Goal: Task Accomplishment & Management: Complete application form

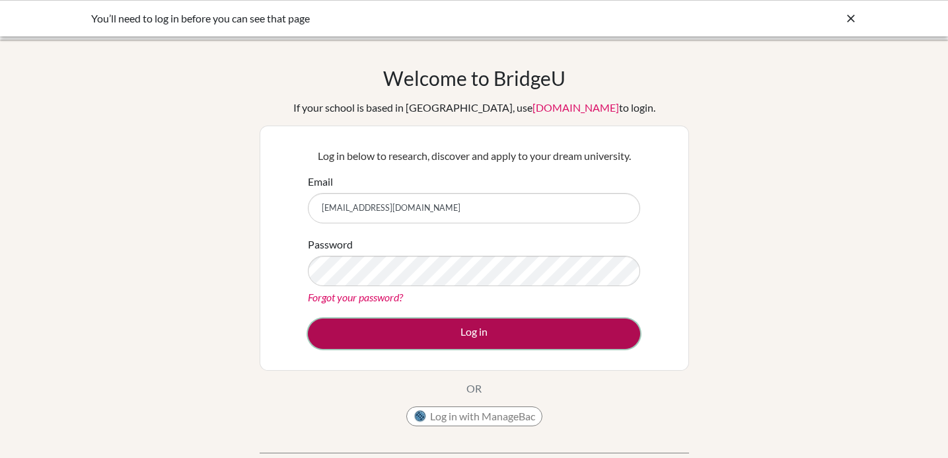
click at [478, 338] on button "Log in" at bounding box center [474, 333] width 332 height 30
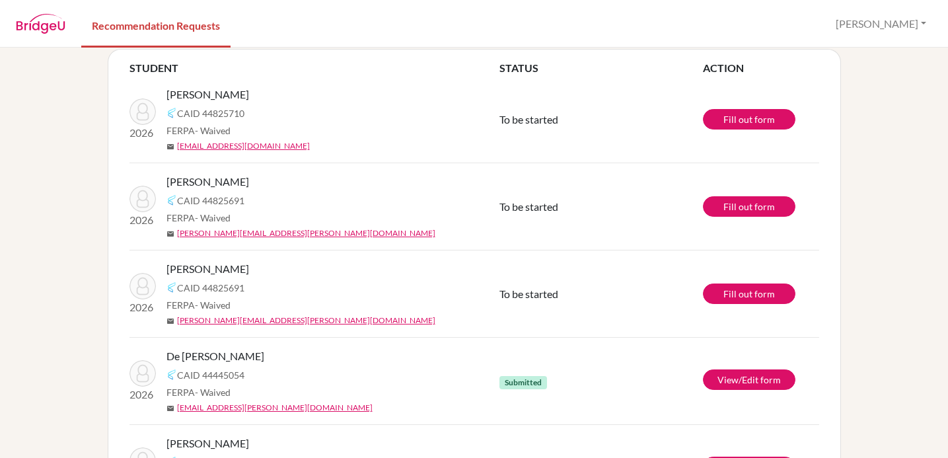
scroll to position [82, 0]
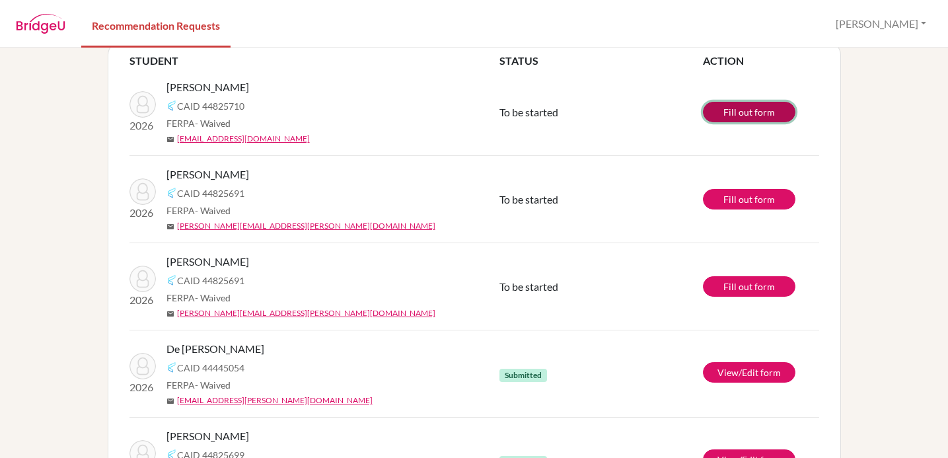
click at [753, 109] on link "Fill out form" at bounding box center [749, 112] width 93 height 20
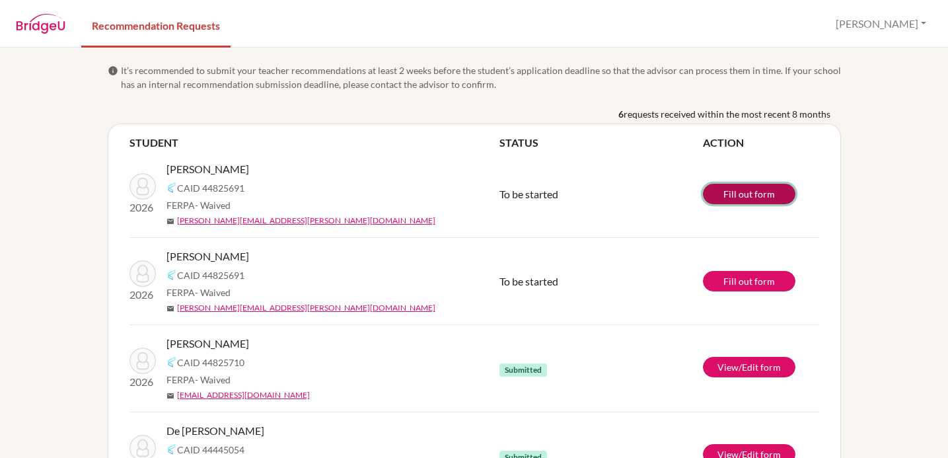
click at [740, 197] on link "Fill out form" at bounding box center [749, 194] width 93 height 20
